Goal: Ask a question

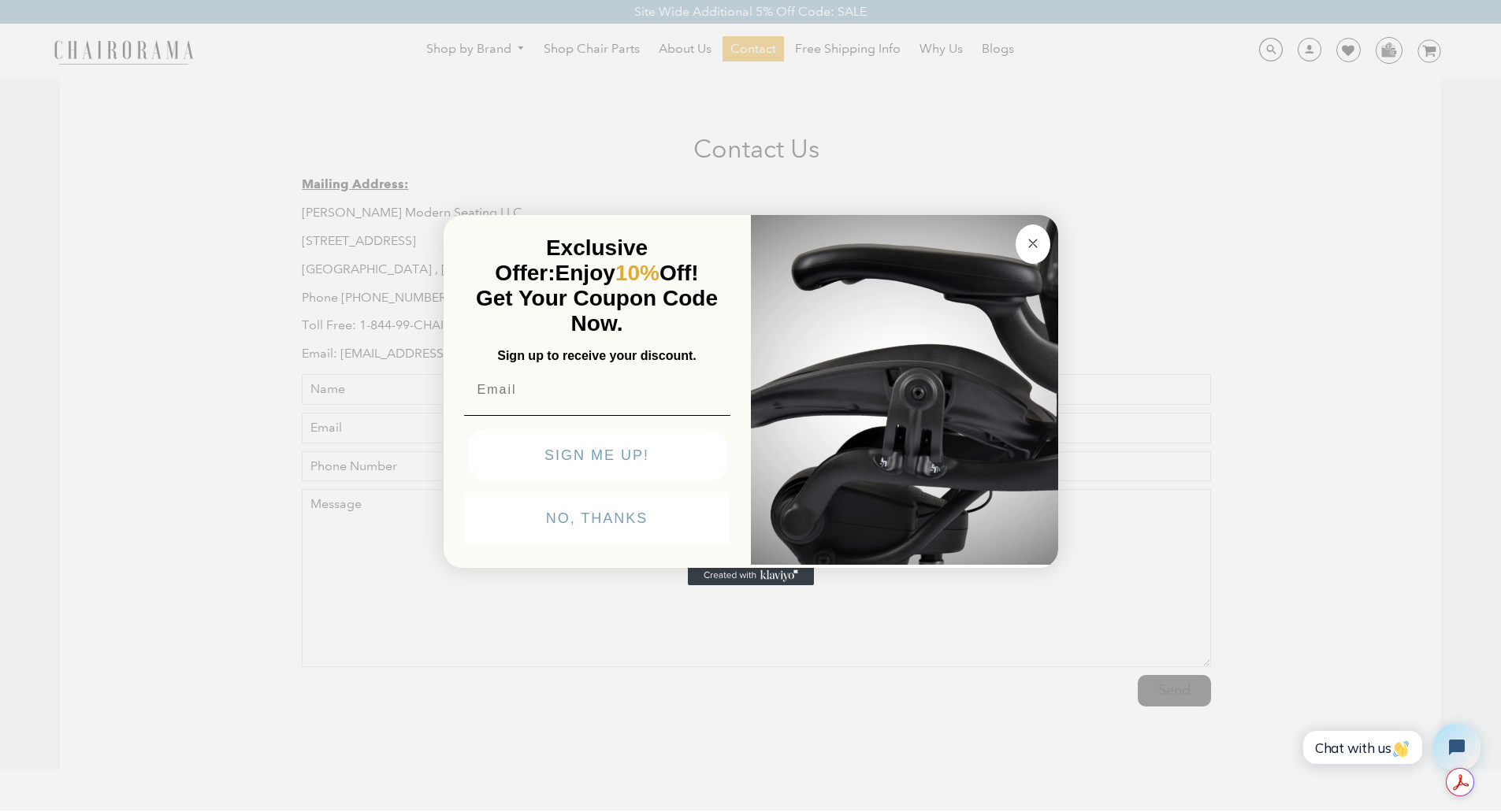
drag, startPoint x: 1037, startPoint y: 246, endPoint x: 1085, endPoint y: 264, distance: 51.3
click at [1038, 247] on circle "Close dialog" at bounding box center [1032, 243] width 19 height 19
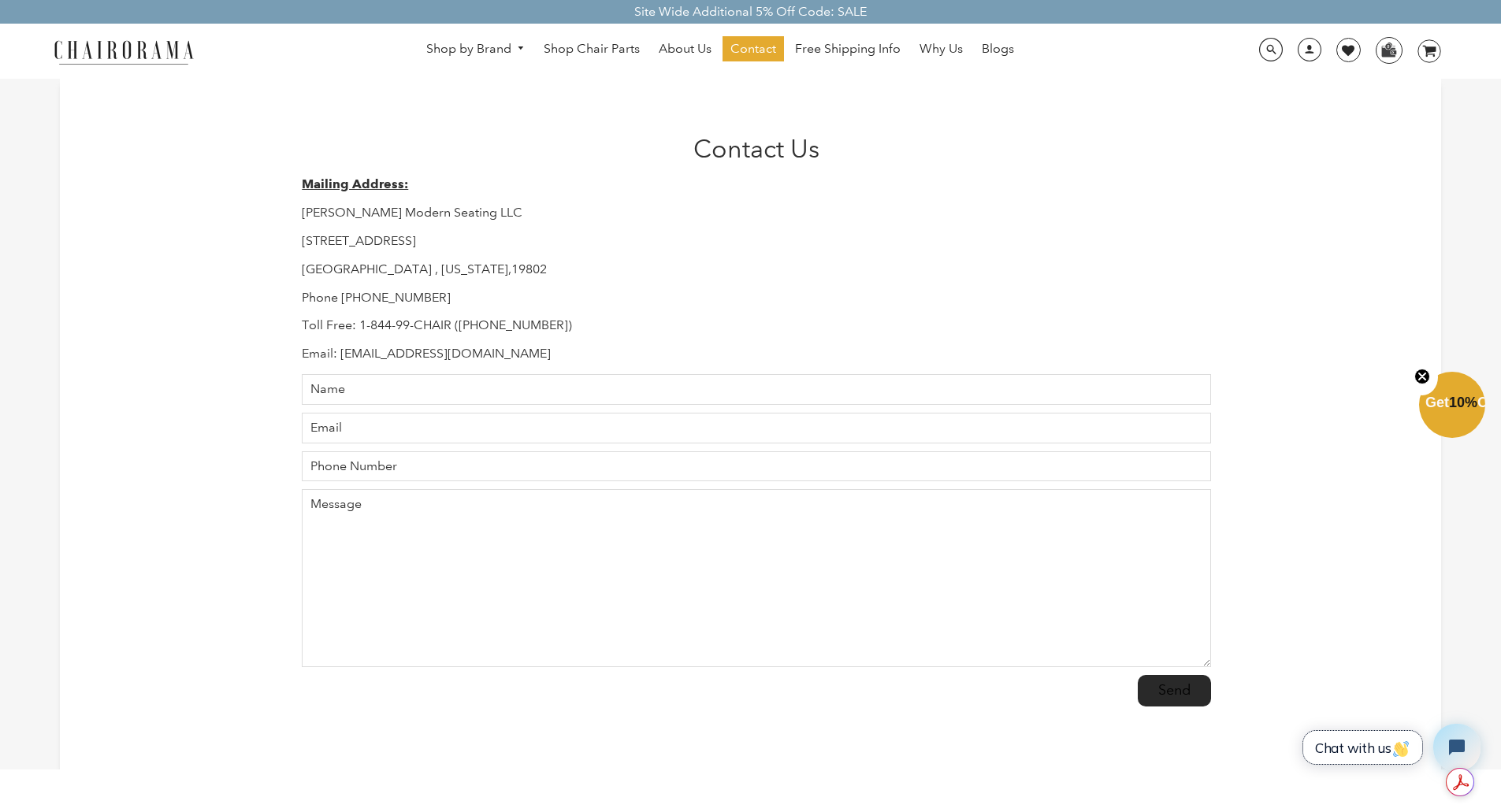
click at [1356, 748] on span "Chat with us" at bounding box center [1363, 748] width 96 height 17
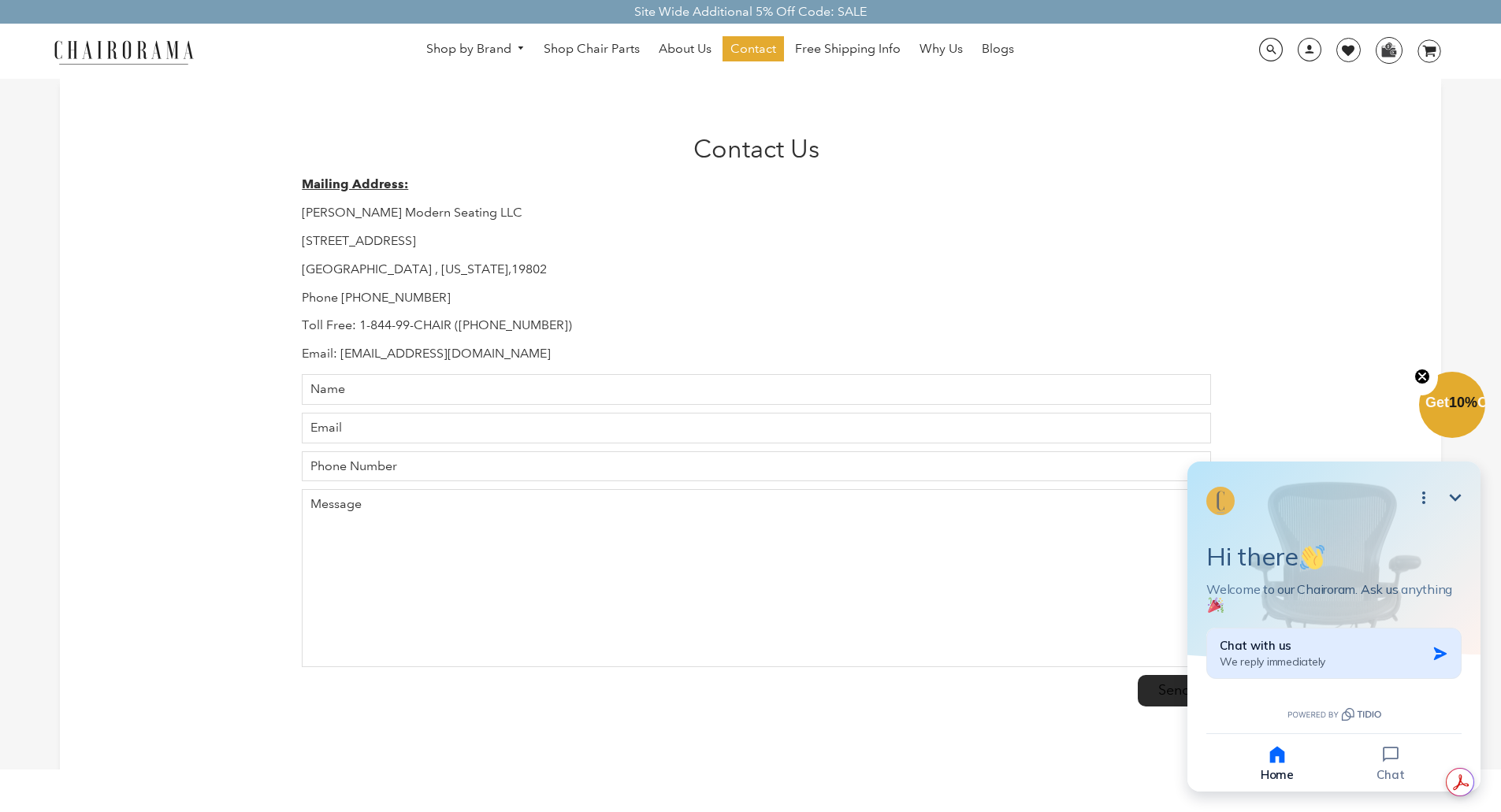
click at [1352, 662] on div "Chat with us We reply immediately" at bounding box center [1323, 653] width 207 height 31
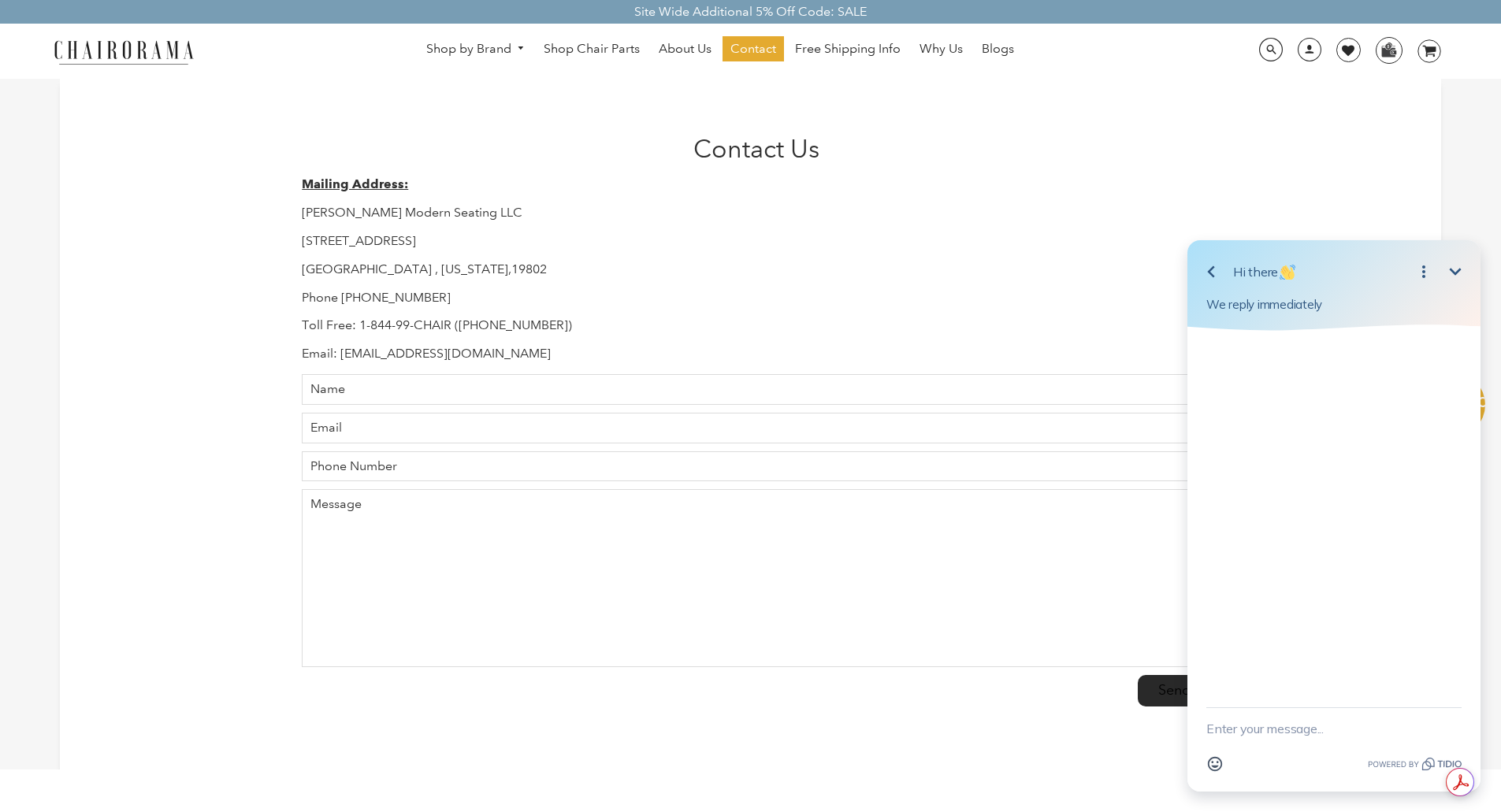
click at [1278, 733] on textarea "New message" at bounding box center [1334, 728] width 256 height 41
click at [1280, 728] on textarea "Hello, I ordered a chair on Amazon from your store front, amazon order number" at bounding box center [1314, 713] width 216 height 72
click at [1387, 743] on textarea "Hello, I ordered a chair on Amazon from your store front, amazon order number 1…" at bounding box center [1314, 713] width 216 height 72
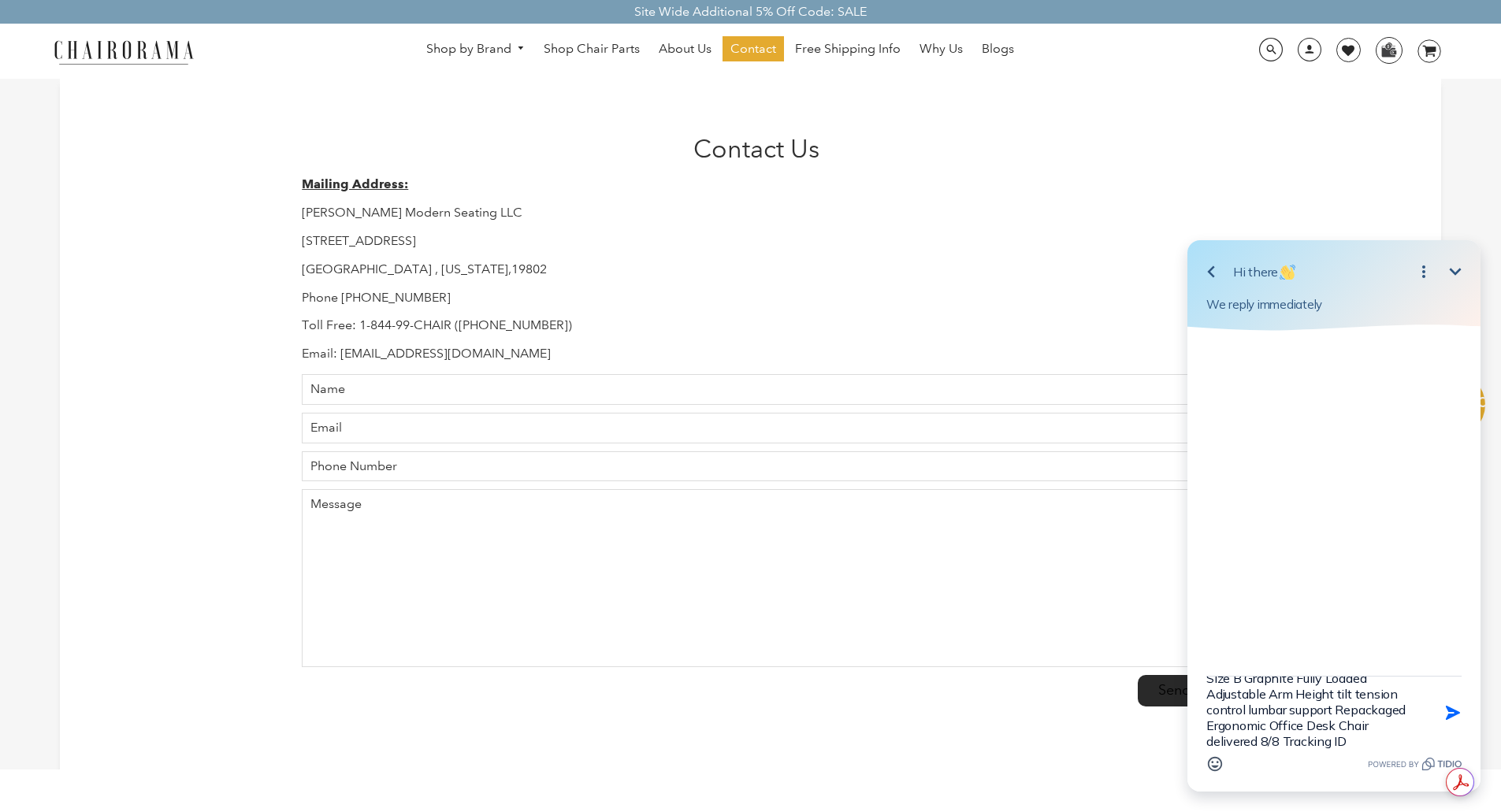
click at [1323, 743] on textarea "Hello, I ordered a chair on Amazon from your store front, amazon order number 1…" at bounding box center [1314, 713] width 216 height 72
paste textarea "391802632320"
click at [1383, 738] on textarea "Hello, I ordered a chair on Amazon from your store front, amazon order number 1…" at bounding box center [1314, 713] width 216 height 72
paste textarea "my chair is missing a screw that holds on the arm rest padding"
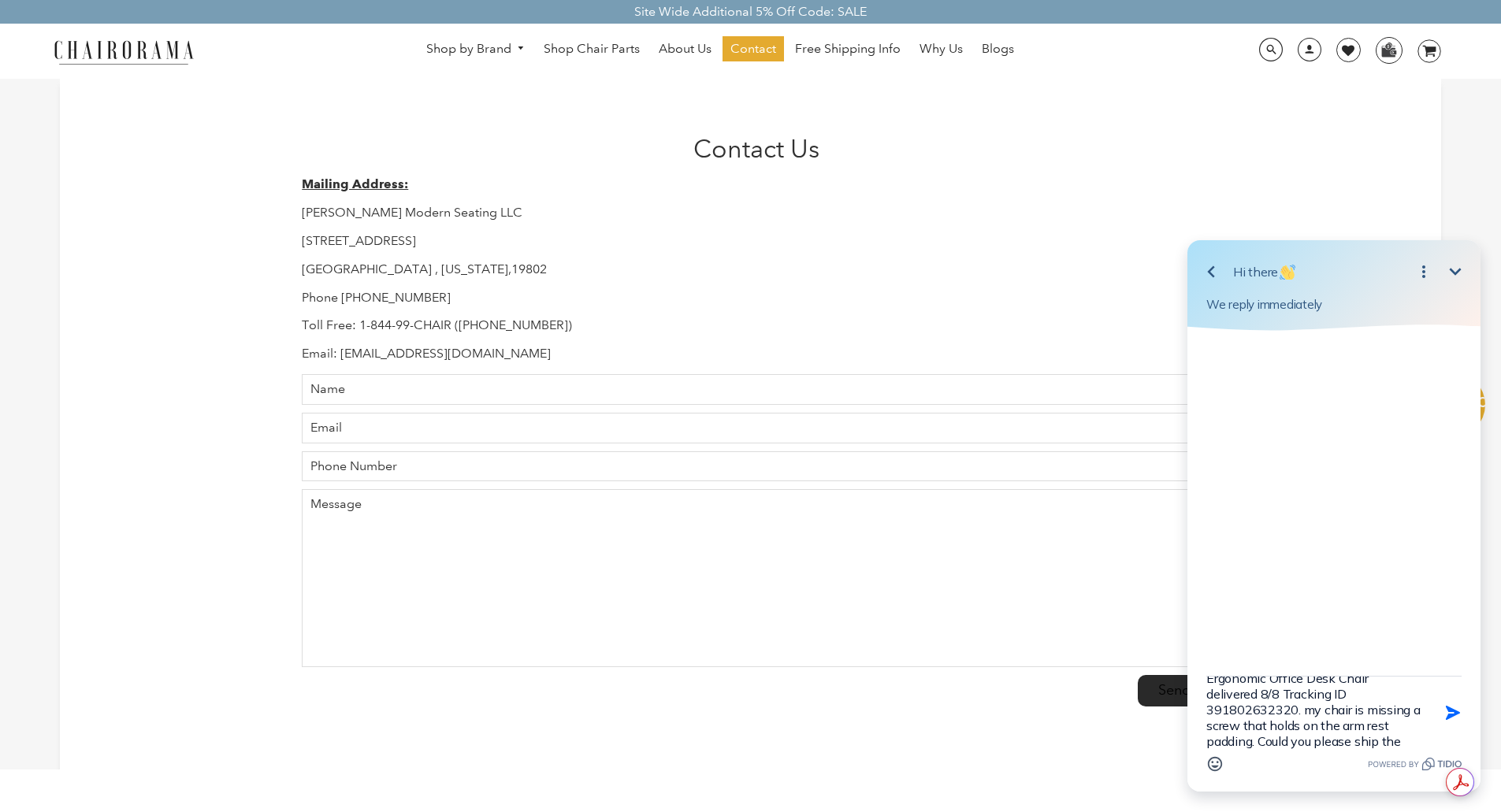
type textarea "Hello, I ordered a chair on Amazon from your store front, amazon order number 1…"
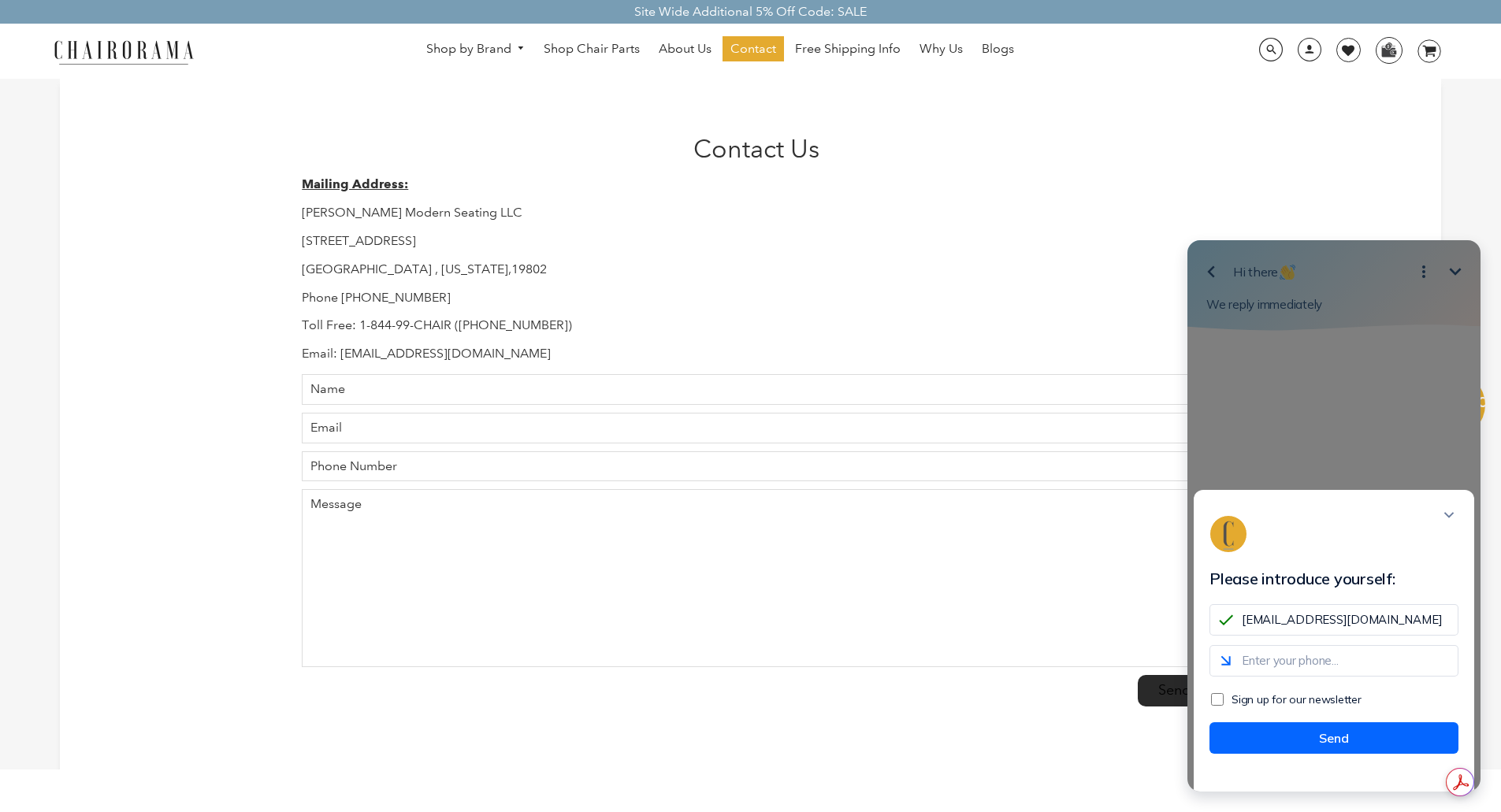
type input "[EMAIL_ADDRESS][DOMAIN_NAME]"
type input "[PHONE_NUMBER]"
click at [1347, 749] on button "Send" at bounding box center [1333, 738] width 249 height 31
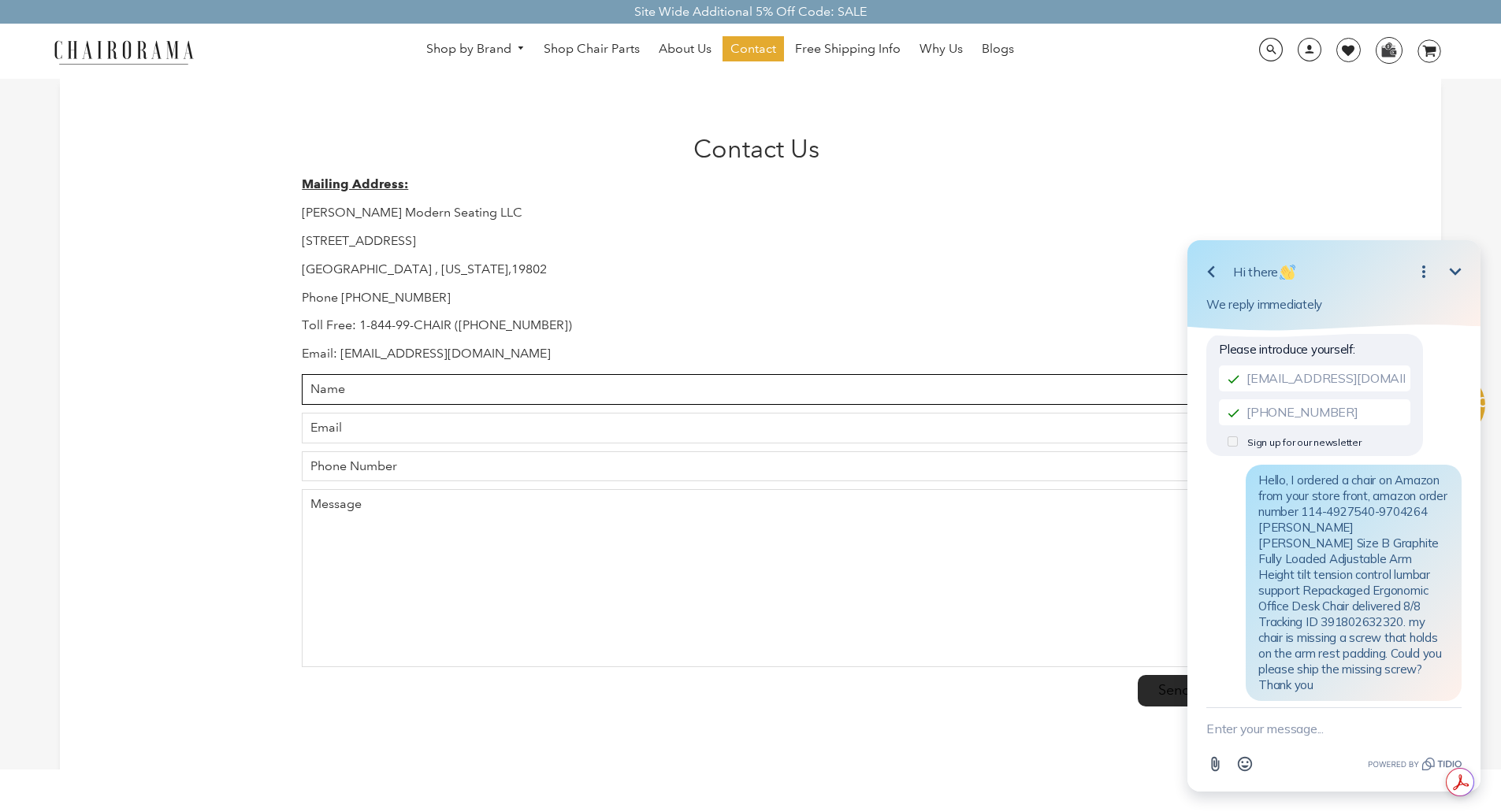
click at [400, 391] on input "Name" at bounding box center [755, 390] width 908 height 31
type input "[PERSON_NAME]"
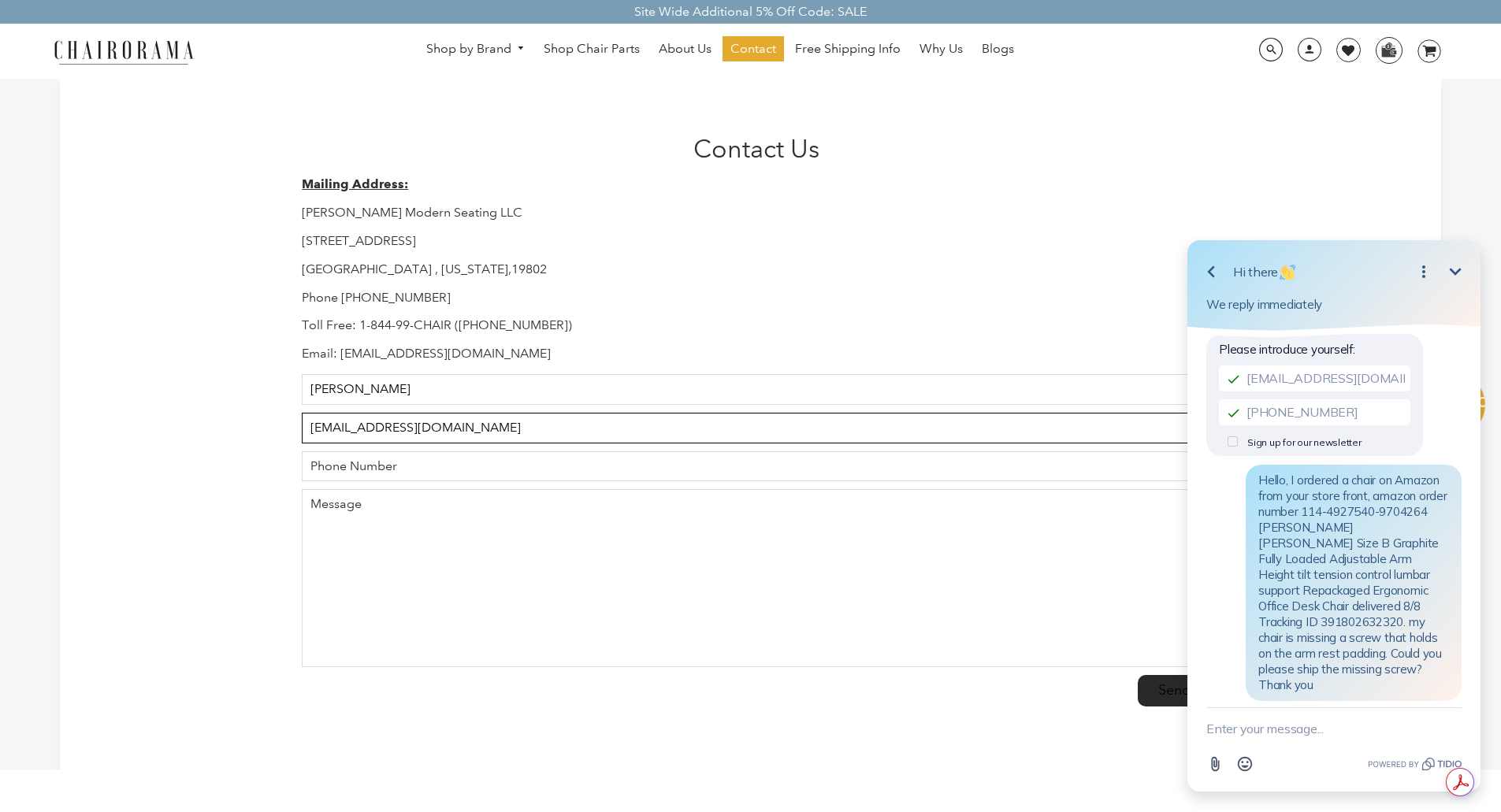
type input "[EMAIL_ADDRESS][DOMAIN_NAME]"
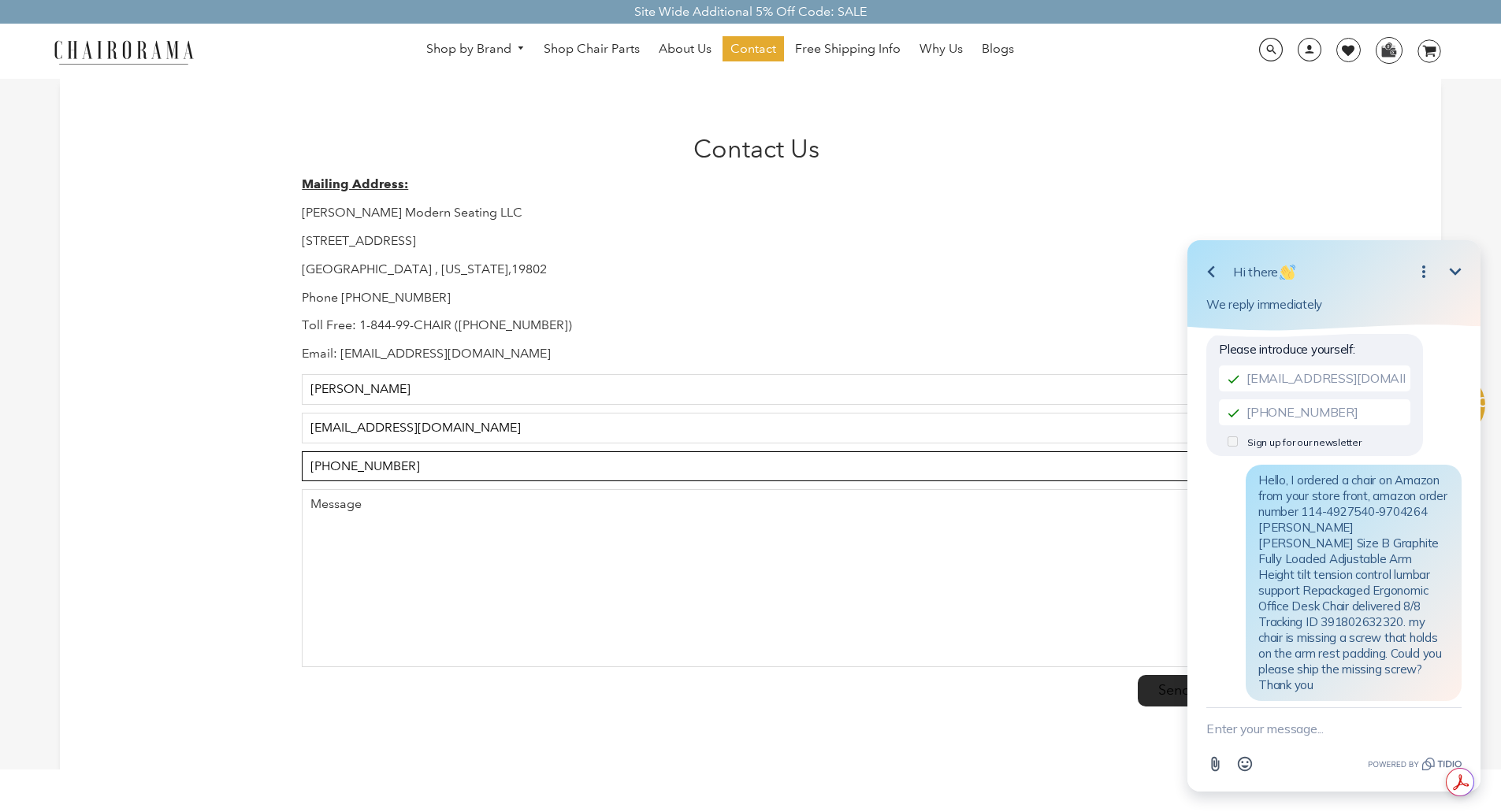
type input "[PHONE_NUMBER]"
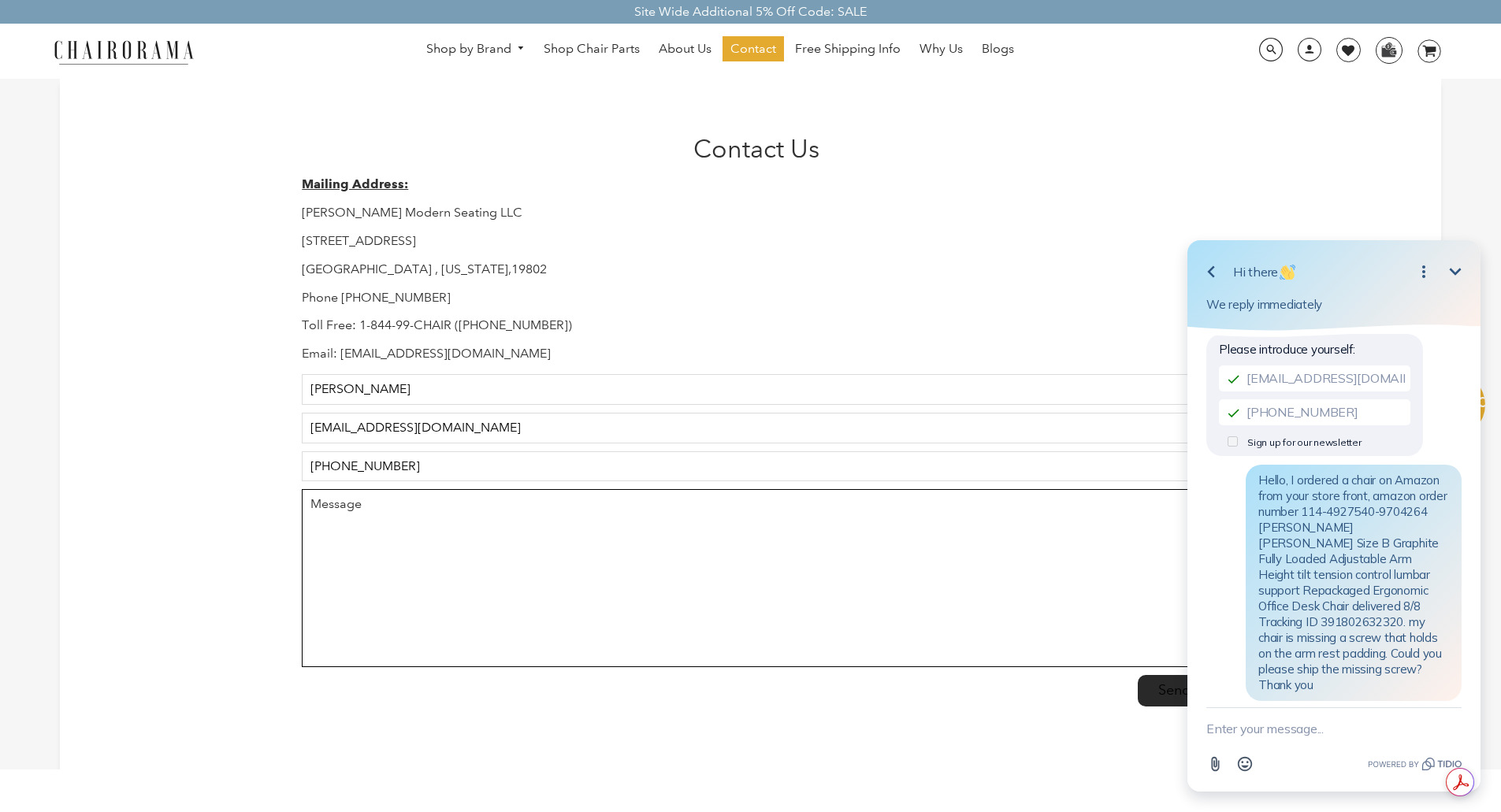
drag, startPoint x: 430, startPoint y: 535, endPoint x: 383, endPoint y: 479, distance: 73.1
click at [430, 536] on textarea "Message" at bounding box center [755, 578] width 908 height 178
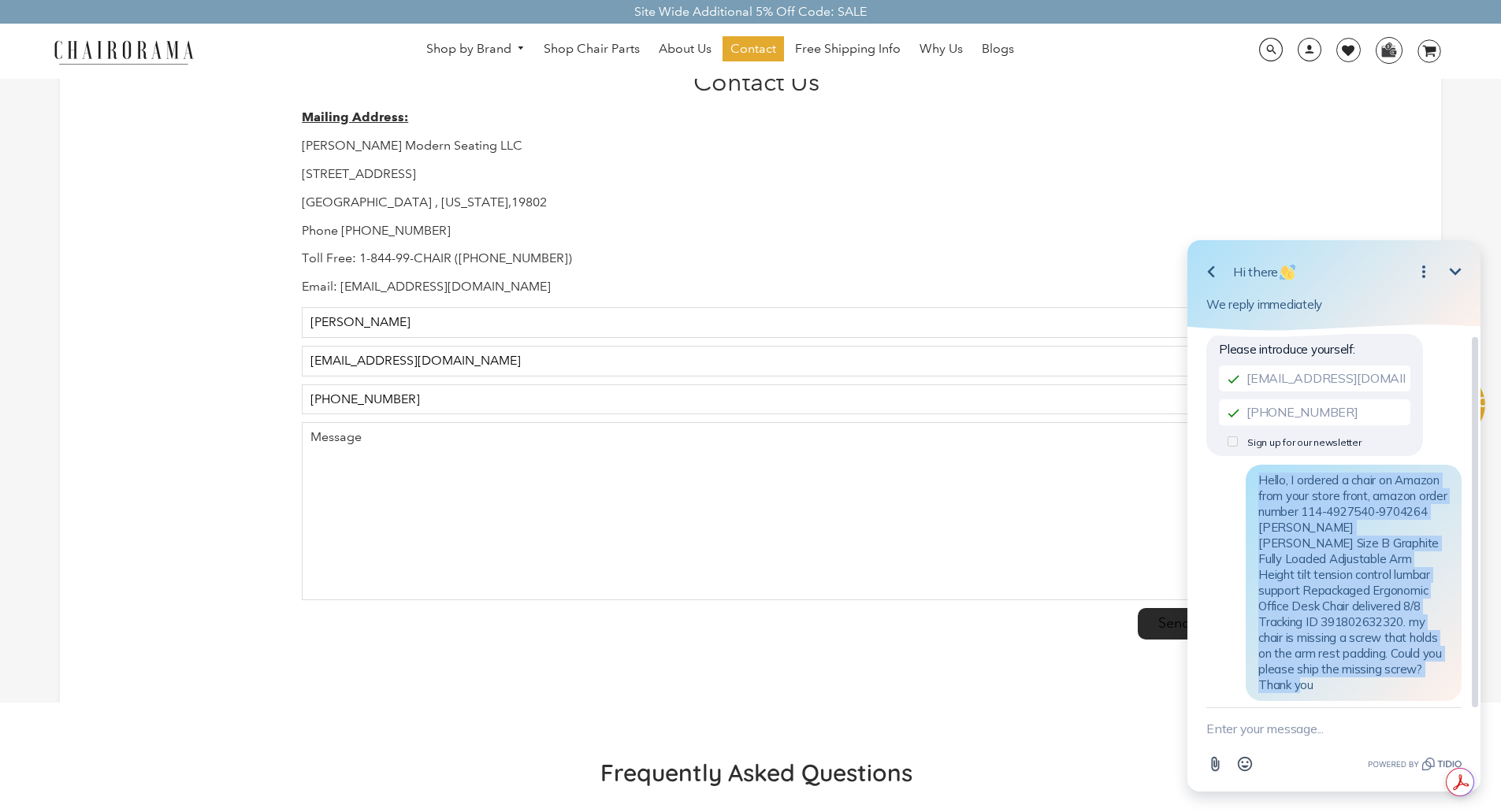
scroll to position [158, 0]
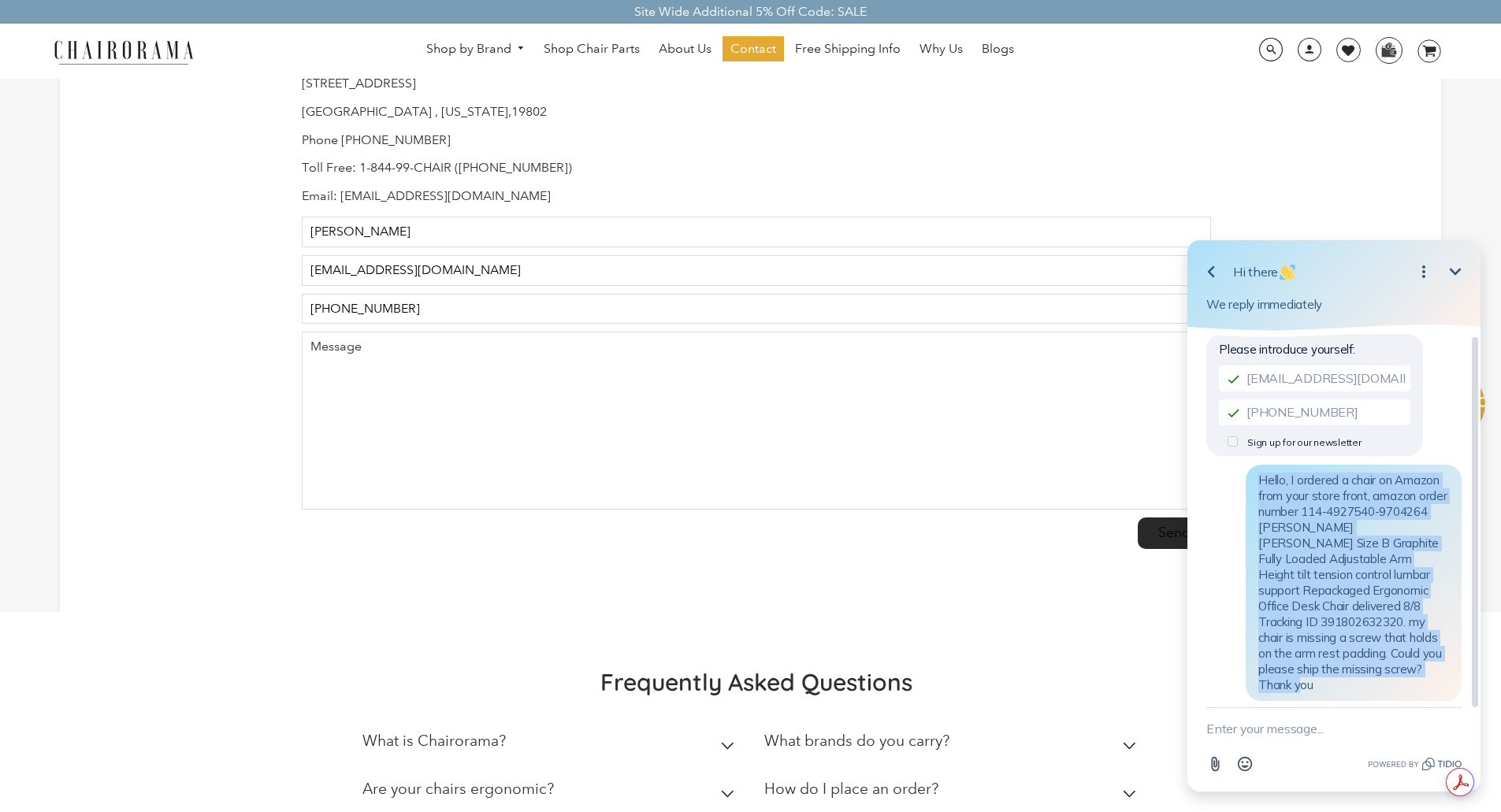
drag, startPoint x: 1260, startPoint y: 485, endPoint x: 1427, endPoint y: 670, distance: 249.2
click at [1427, 670] on div "Hello, I ordered a chair on Amazon from your store front, amazon order number 1…" at bounding box center [1353, 583] width 216 height 236
copy span "Hello, I ordered a chair on Amazon from your store front, amazon order number 1…"
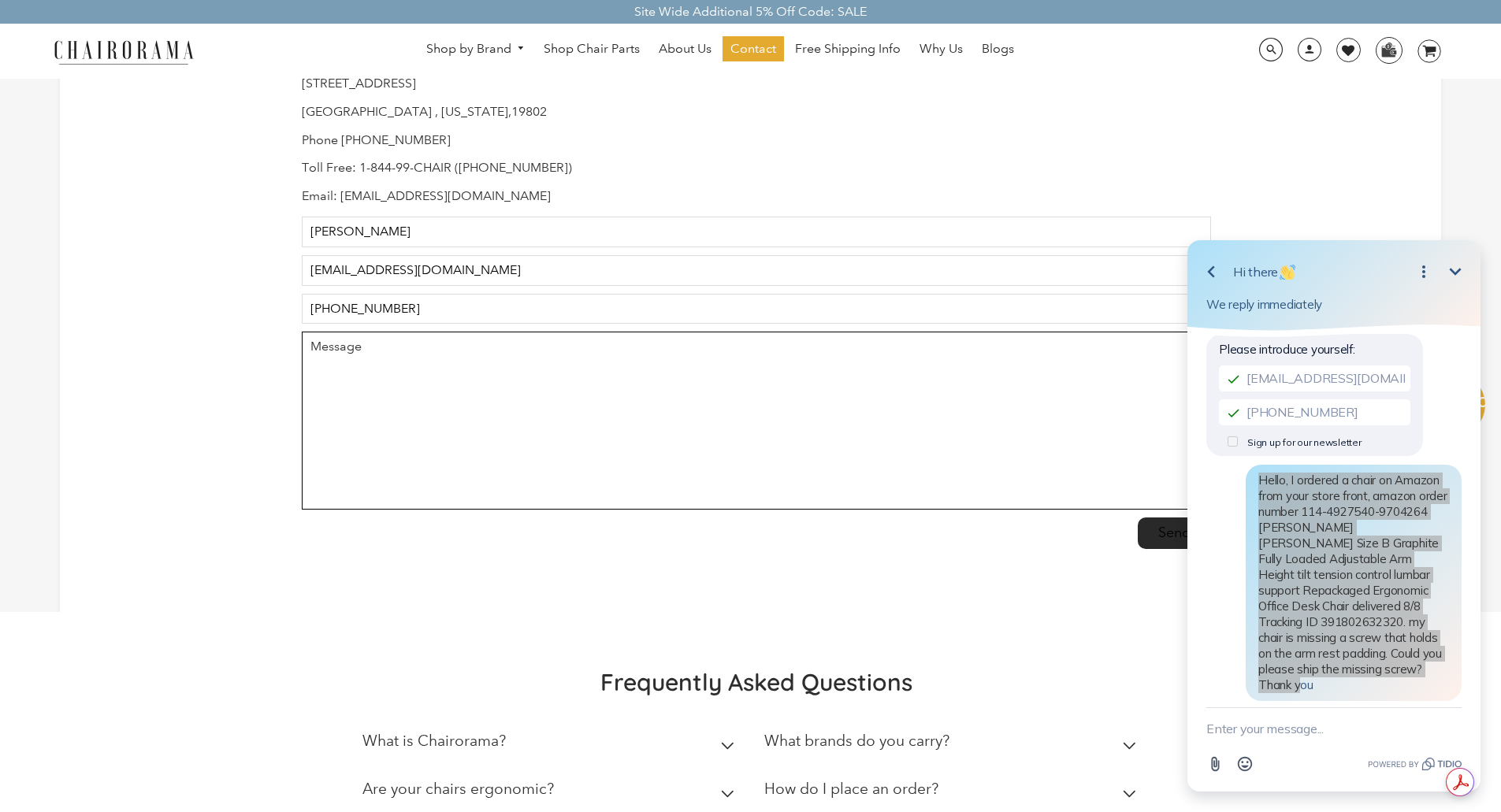
click at [454, 436] on textarea "Message" at bounding box center [755, 420] width 908 height 178
paste textarea "Hello, I ordered a chair on Amazon from your store front, amazon order number 1…"
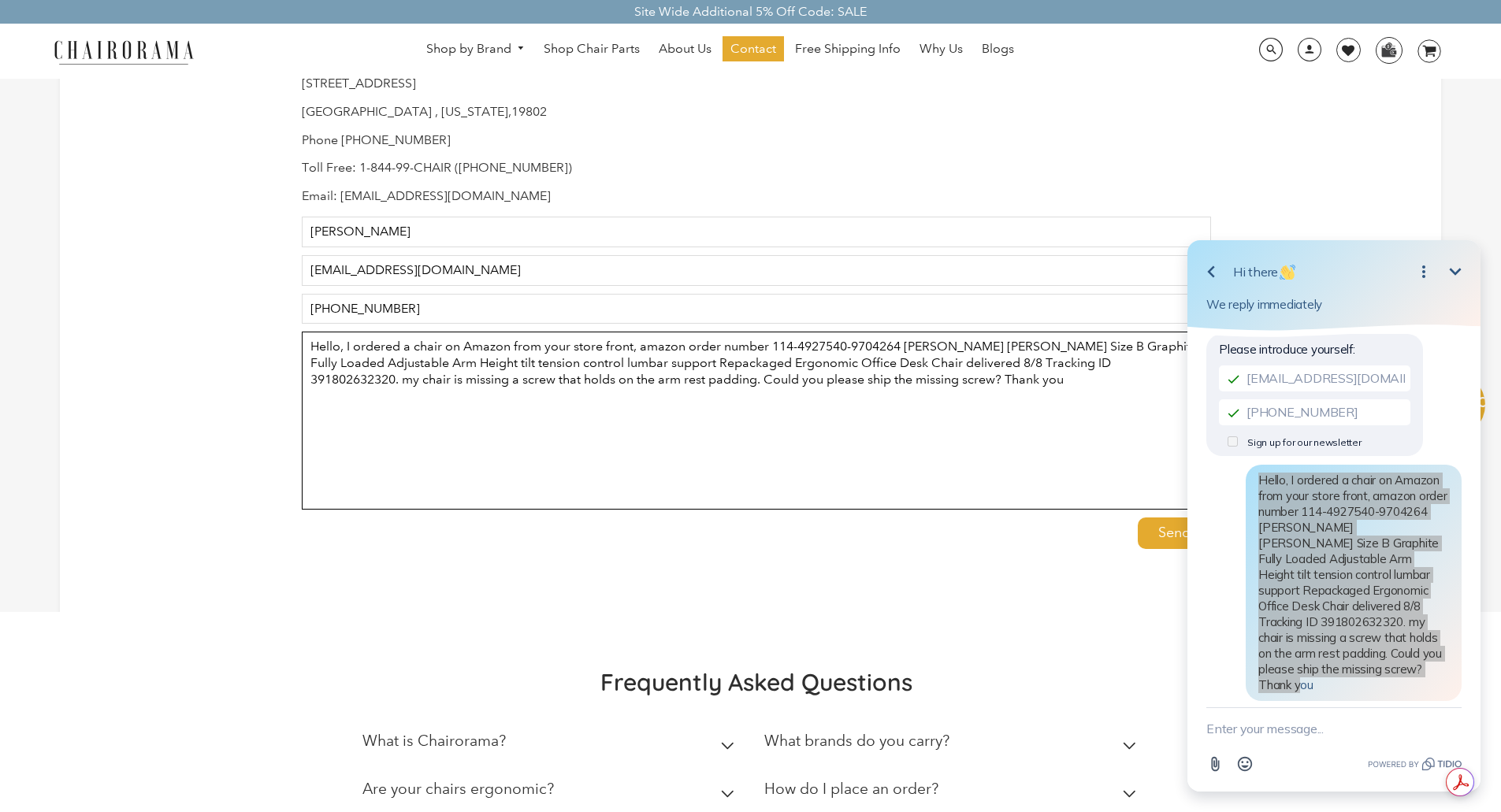
type textarea "Hello, I ordered a chair on Amazon from your store front, amazon order number 1…"
click at [1151, 544] on input "Send" at bounding box center [1174, 533] width 73 height 31
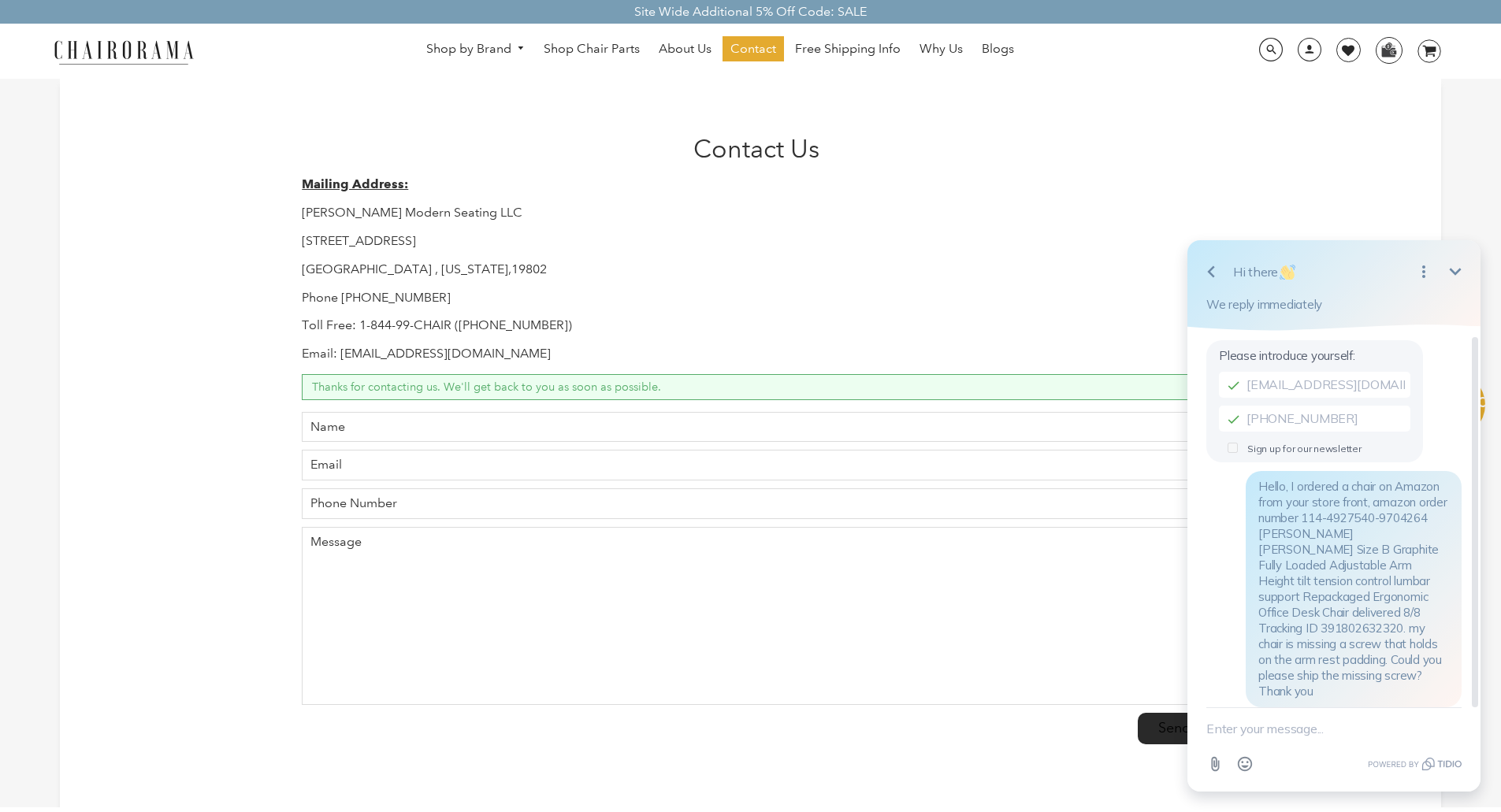
scroll to position [6, 0]
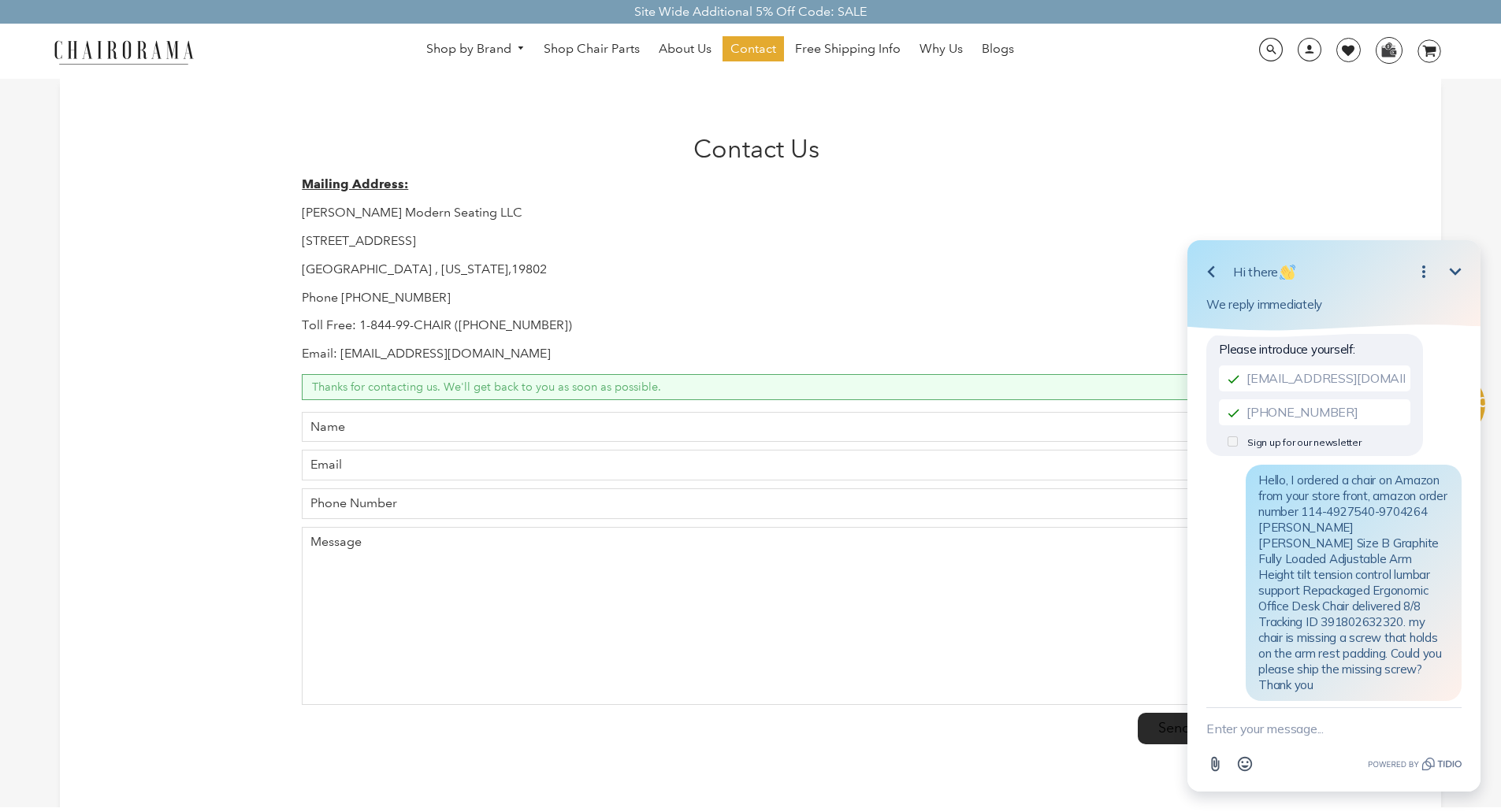
click at [1277, 722] on textarea "New message" at bounding box center [1334, 728] width 256 height 41
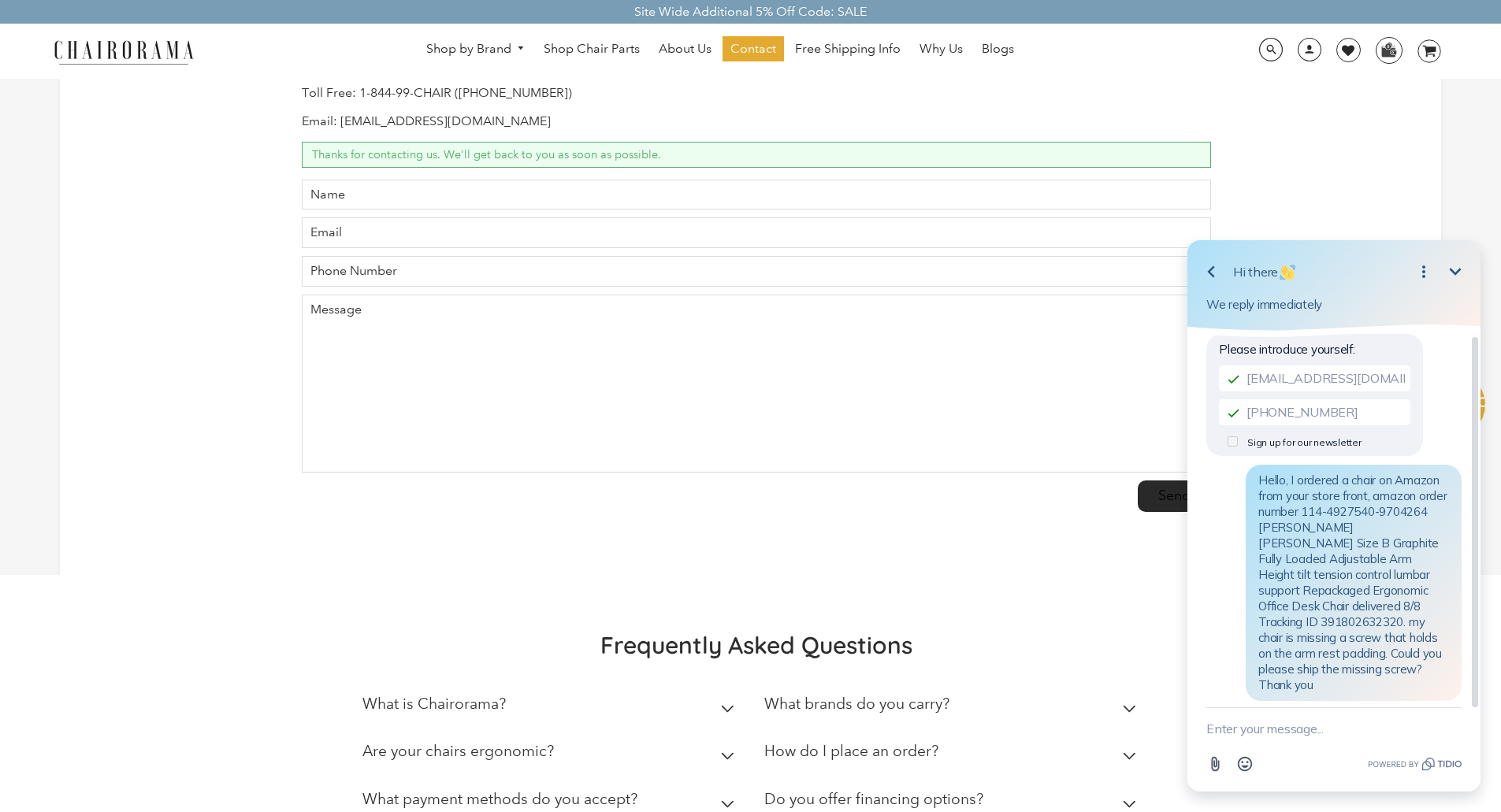
scroll to position [262, 0]
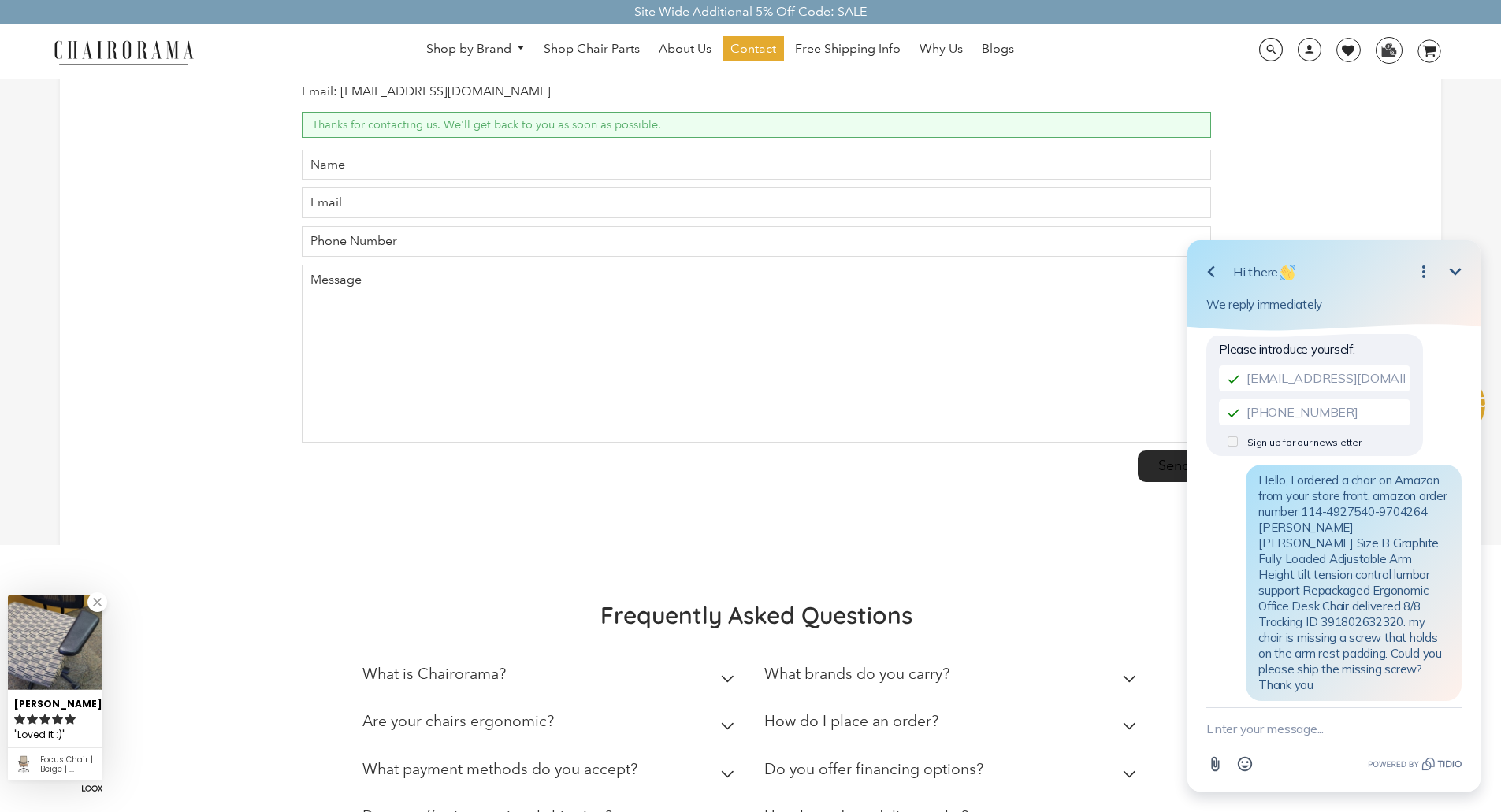
click at [1328, 727] on textarea "New message" at bounding box center [1334, 728] width 256 height 41
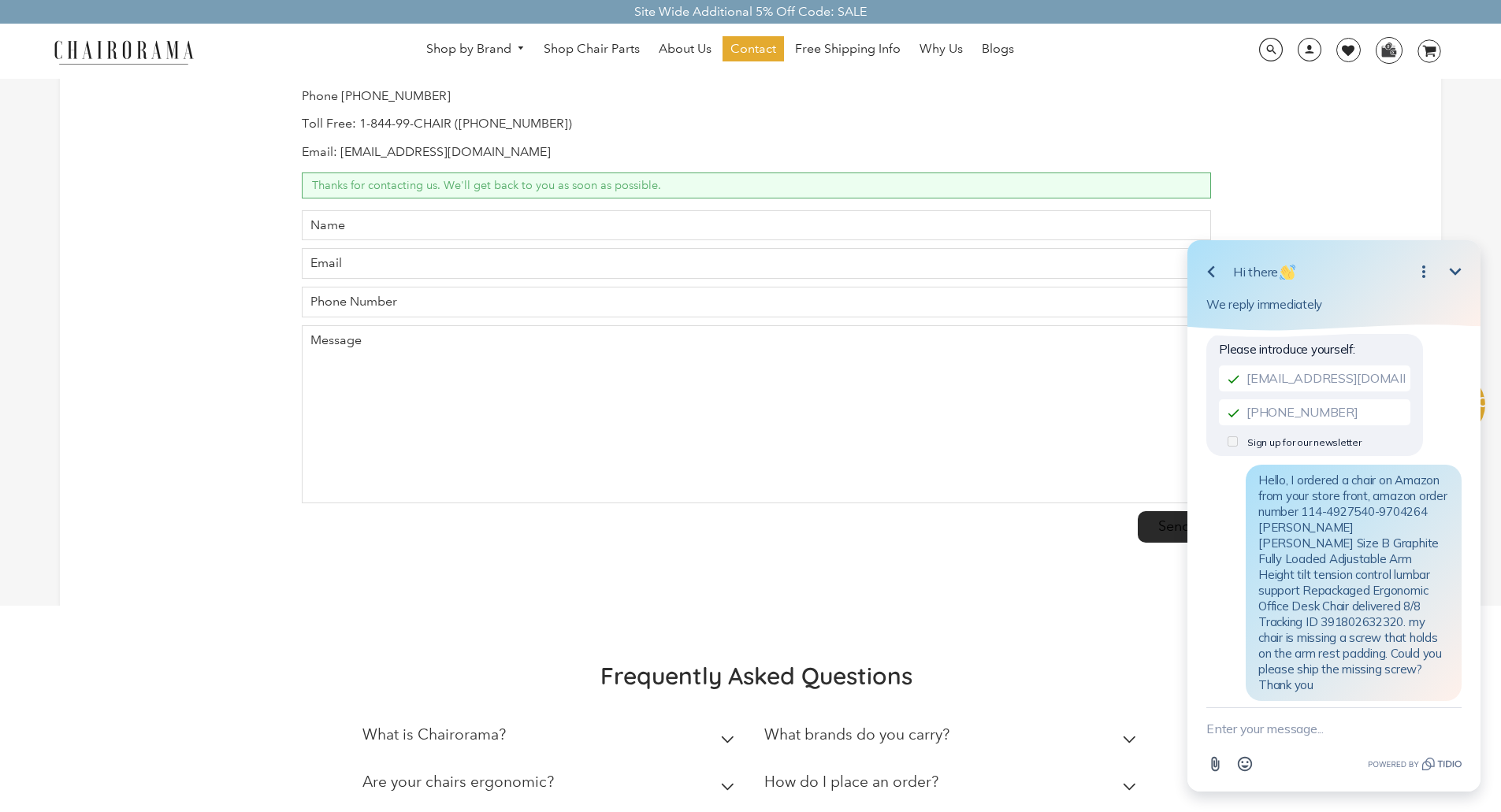
scroll to position [0, 0]
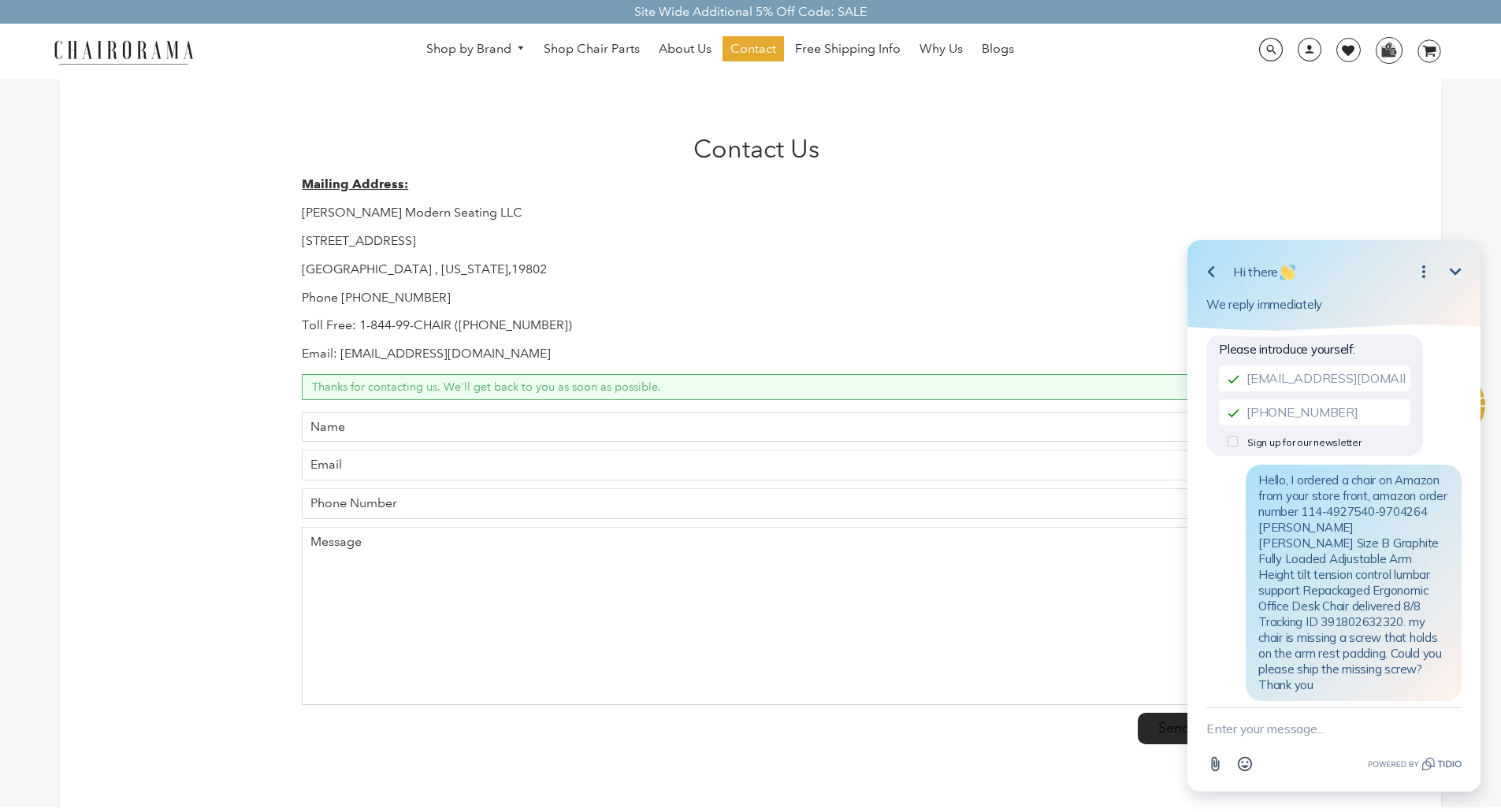
click at [1308, 723] on textarea "New message" at bounding box center [1334, 728] width 256 height 41
type textarea "How can I request a missing screw"
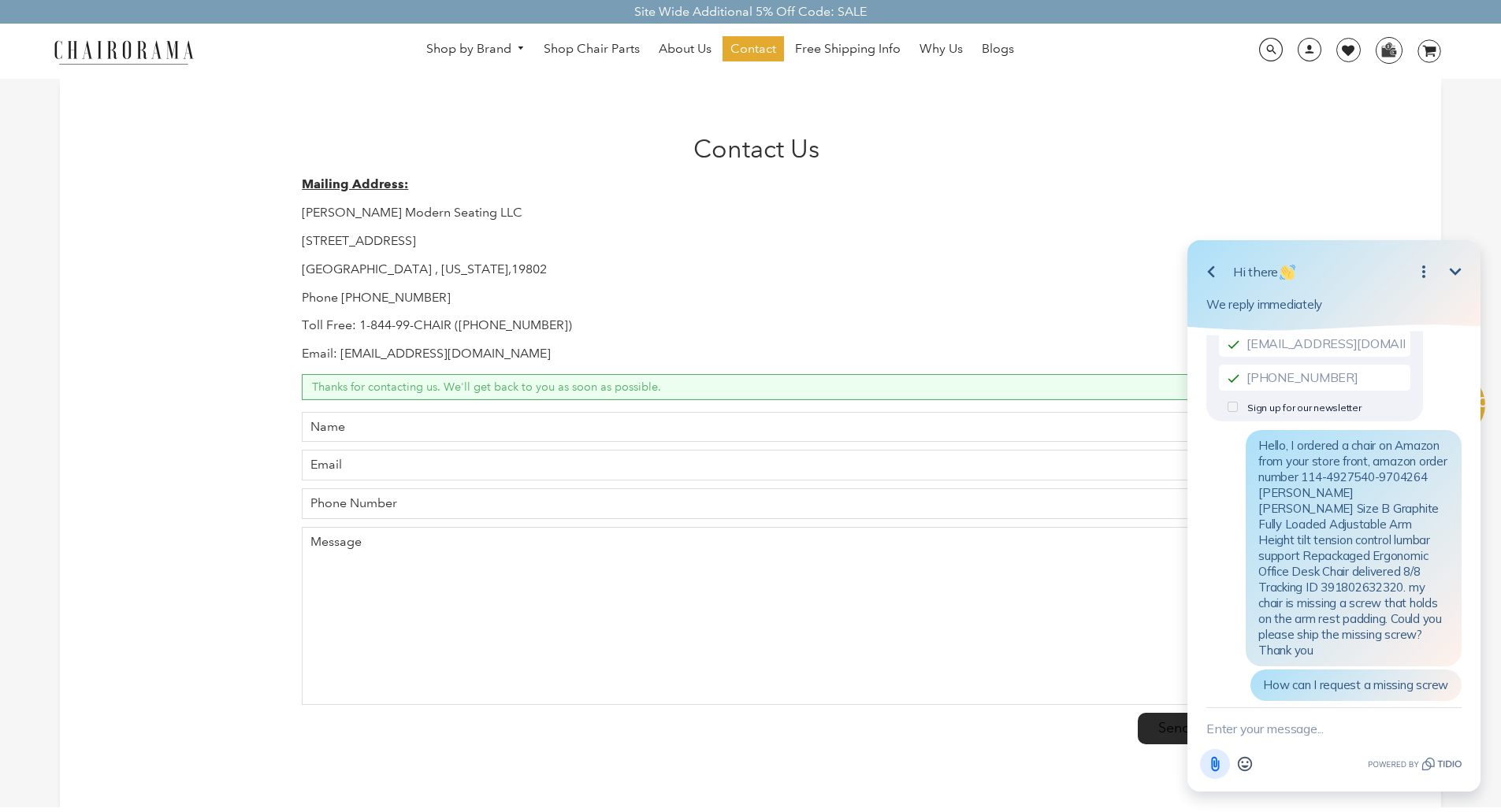
click at [1215, 773] on button "Attachment" at bounding box center [1214, 763] width 30 height 30
click at [1450, 273] on icon "Minimize" at bounding box center [1454, 271] width 19 height 19
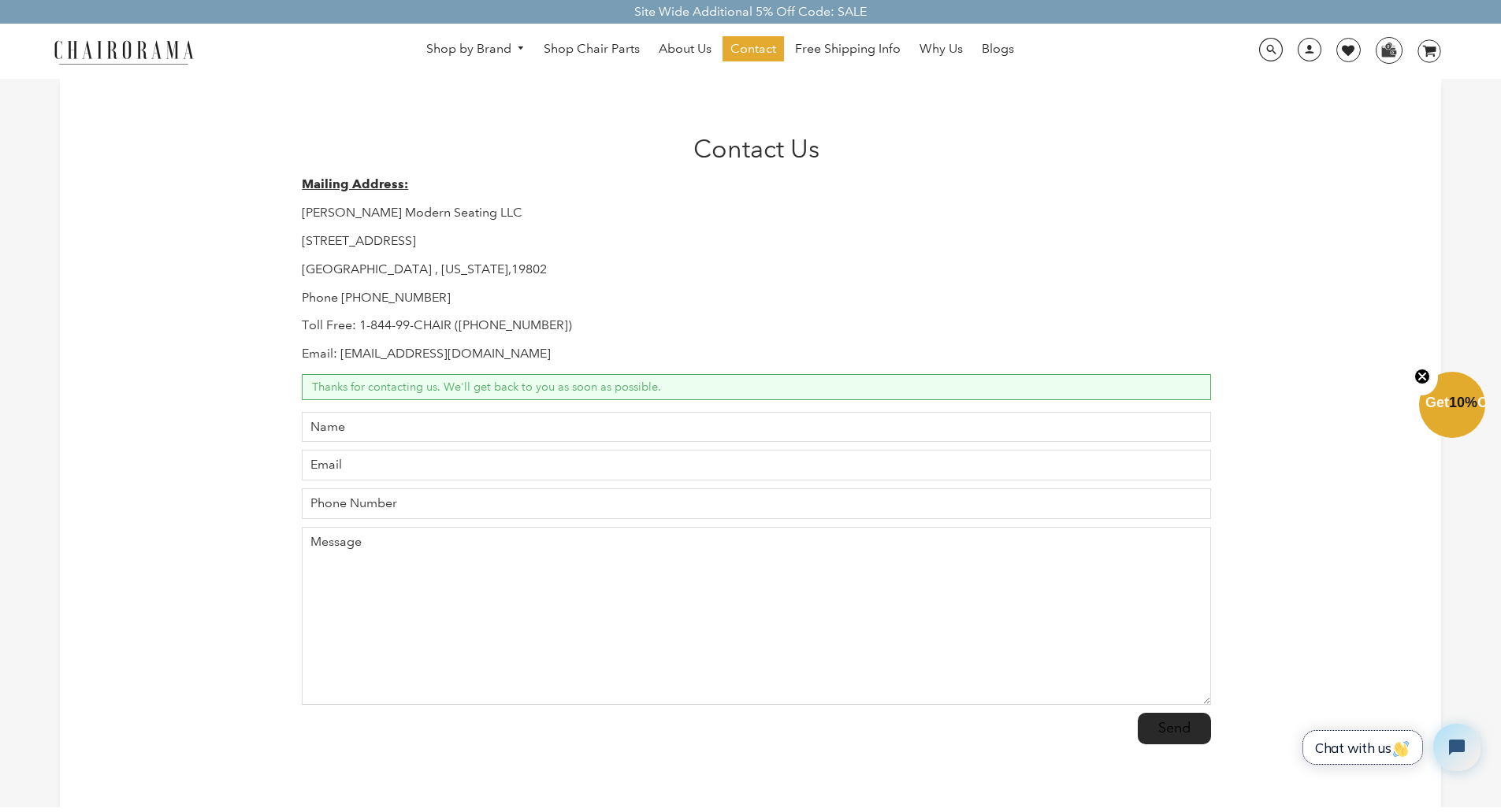
click at [1365, 750] on span "Chat with us" at bounding box center [1363, 748] width 96 height 17
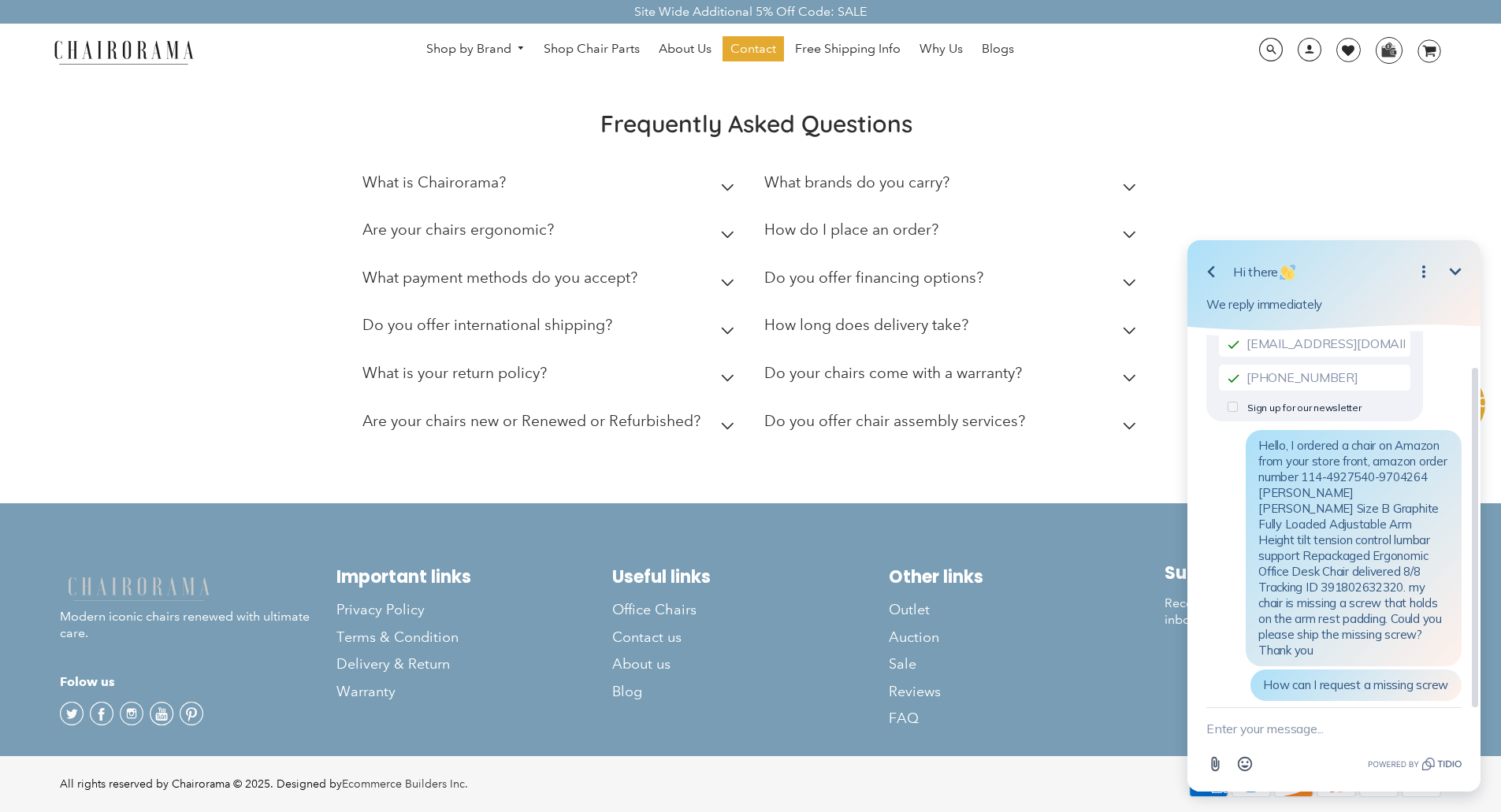
scroll to position [755, 0]
click at [1086, 740] on footer "Modern iconic chairs renewed with ultimate care. Folow us Twitter Facebook Inst…" at bounding box center [750, 628] width 1501 height 252
